Goal: Transaction & Acquisition: Purchase product/service

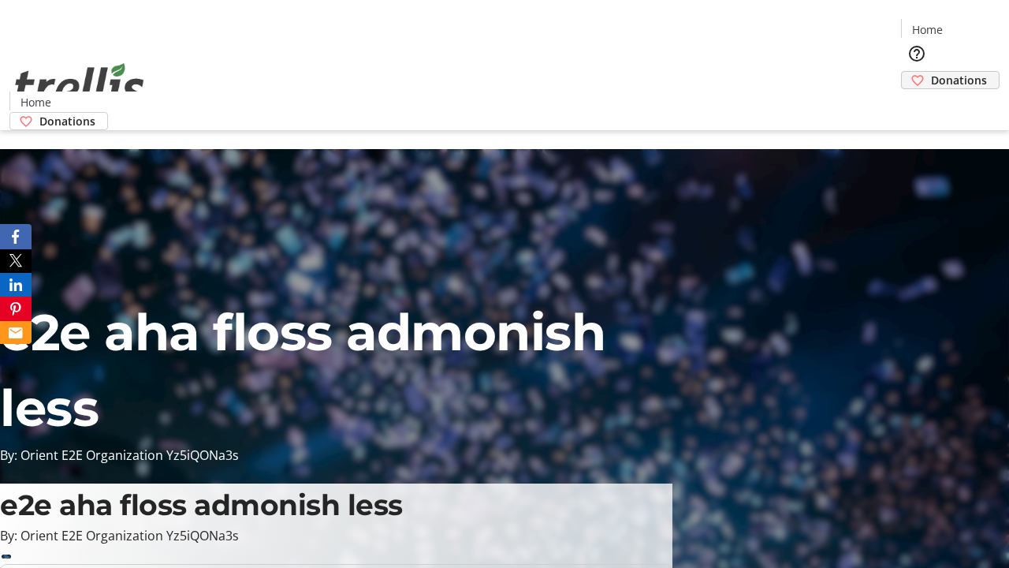
click at [931, 72] on span "Donations" at bounding box center [959, 80] width 56 height 17
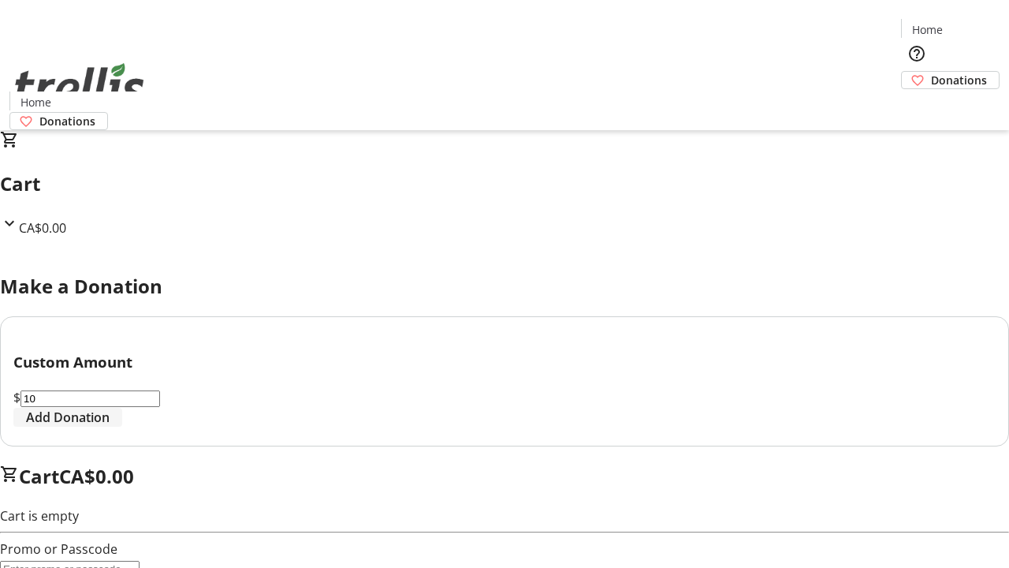
click at [110, 427] on span "Add Donation" at bounding box center [68, 417] width 84 height 19
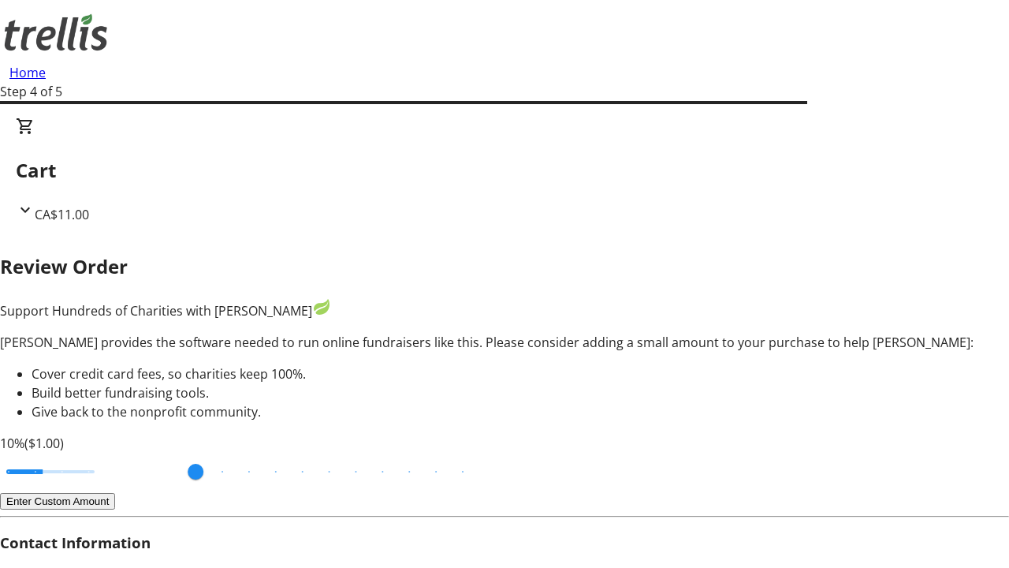
type input "20"
click at [111, 454] on input "Cover fees percentage" at bounding box center [50, 471] width 121 height 35
